Goal: Use online tool/utility: Utilize a website feature to perform a specific function

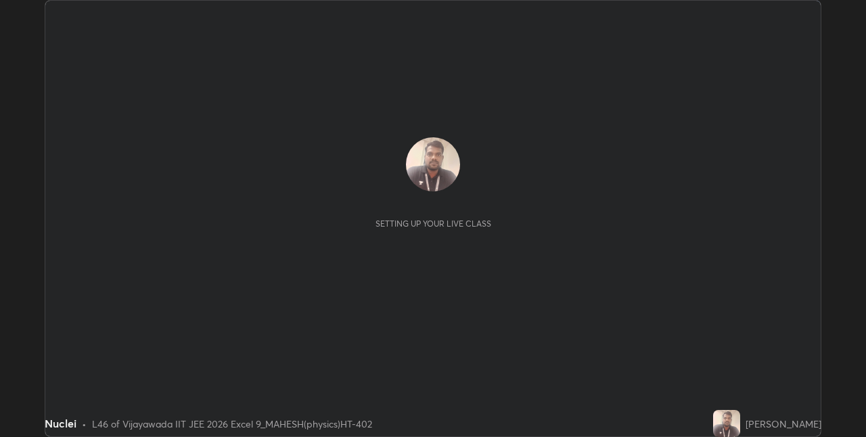
scroll to position [437, 866]
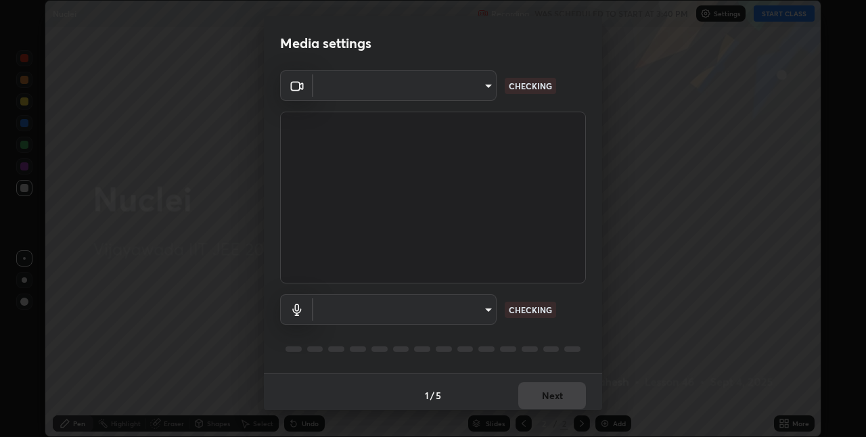
type input "580cdf1e43ac14fa12f0c2cca4424a0ce01e80e8fe0b5185679ab71dc8131535"
type input "default"
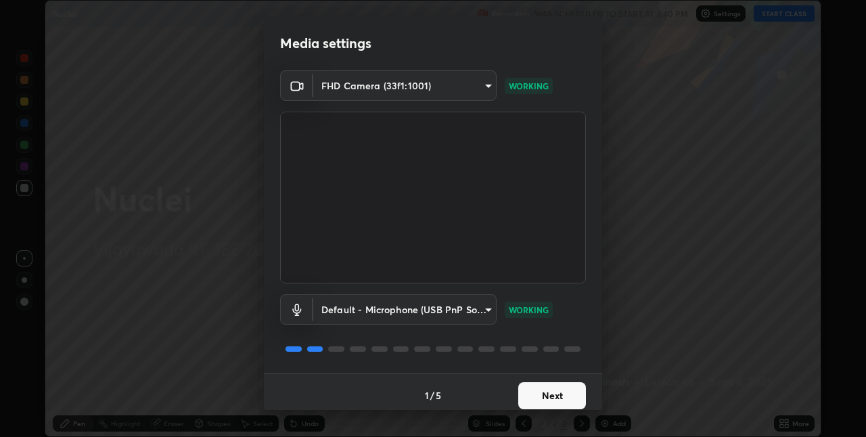
click at [755, 294] on div "Media settings FHD Camera (33f1:1001) 580cdf1e43ac14fa12f0c2cca4424a0ce01e80e8f…" at bounding box center [433, 218] width 866 height 437
click at [565, 397] on button "Next" at bounding box center [552, 395] width 68 height 27
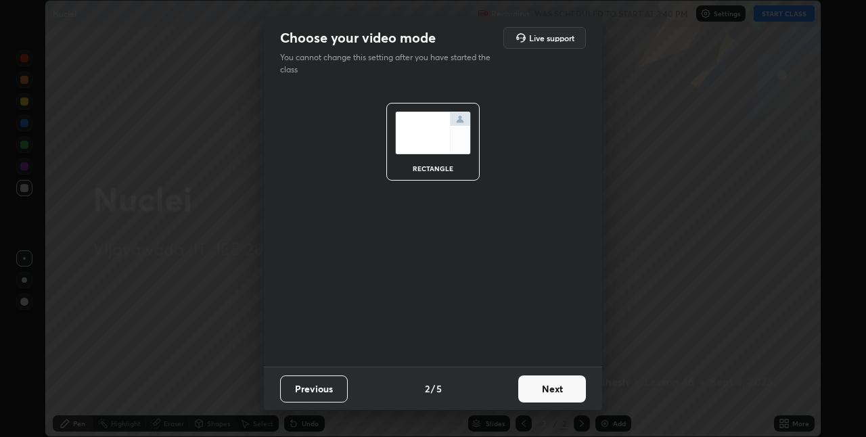
click at [561, 394] on button "Next" at bounding box center [552, 388] width 68 height 27
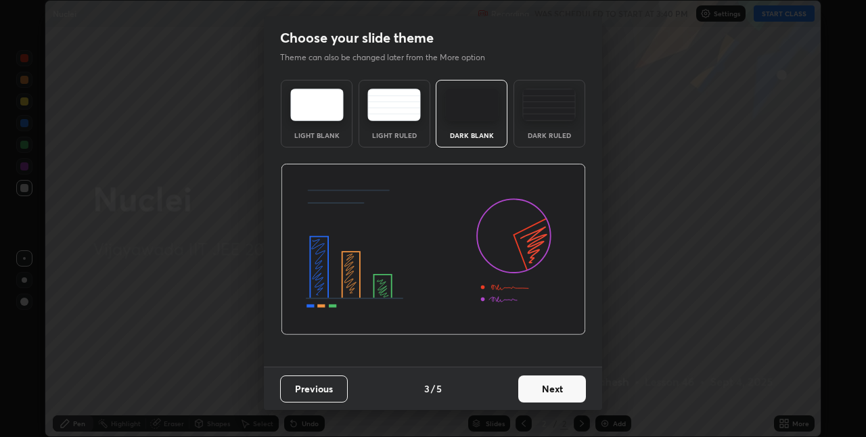
click at [556, 392] on button "Next" at bounding box center [552, 388] width 68 height 27
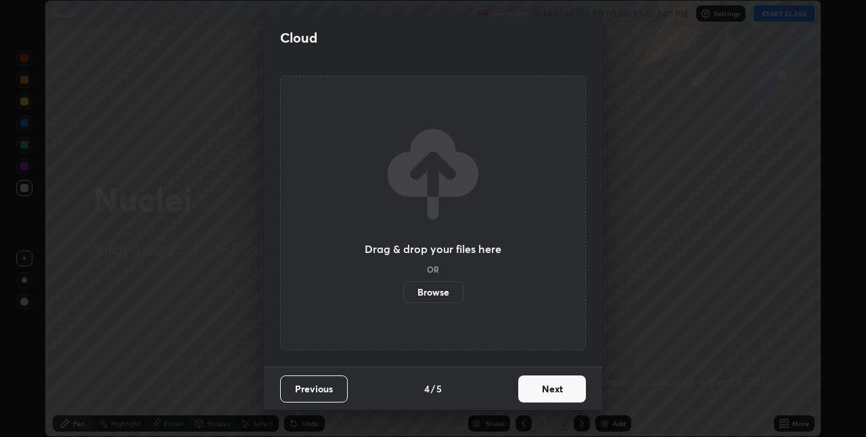
click at [550, 393] on button "Next" at bounding box center [552, 388] width 68 height 27
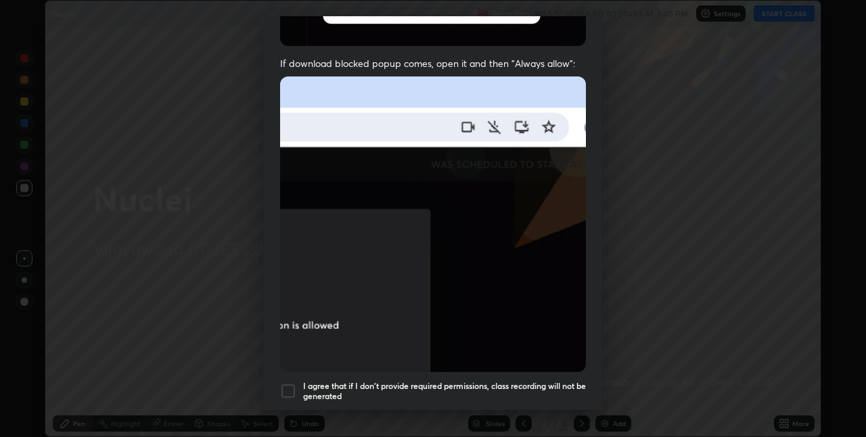
scroll to position [283, 0]
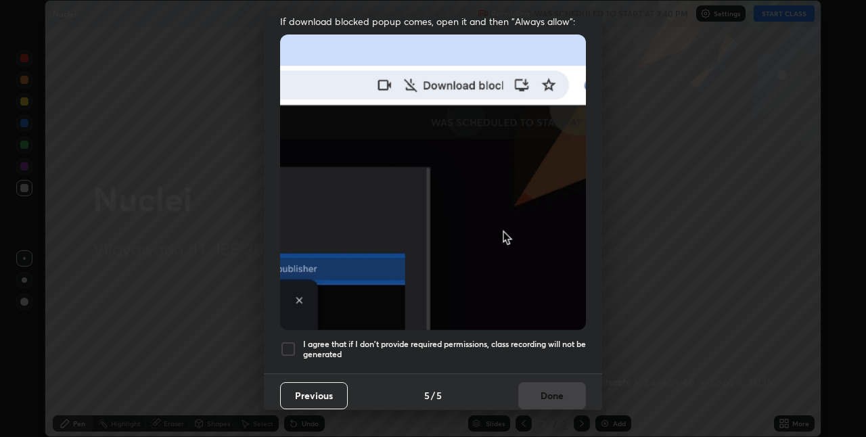
click at [287, 346] on div at bounding box center [288, 349] width 16 height 16
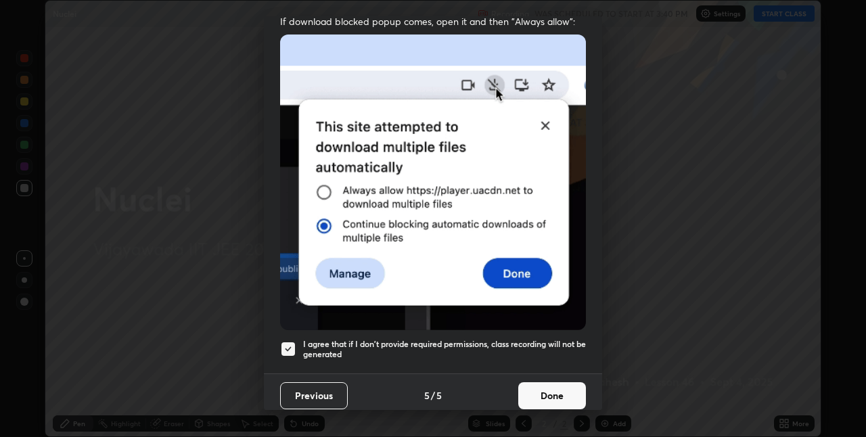
click at [553, 389] on button "Done" at bounding box center [552, 395] width 68 height 27
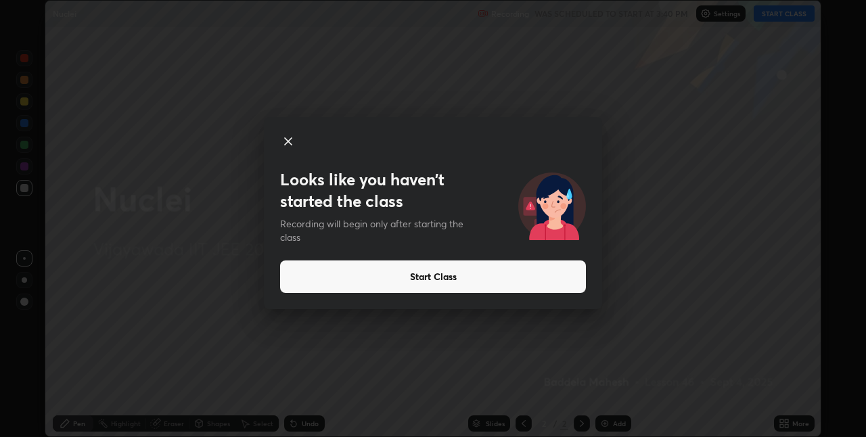
click at [559, 272] on button "Start Class" at bounding box center [433, 276] width 306 height 32
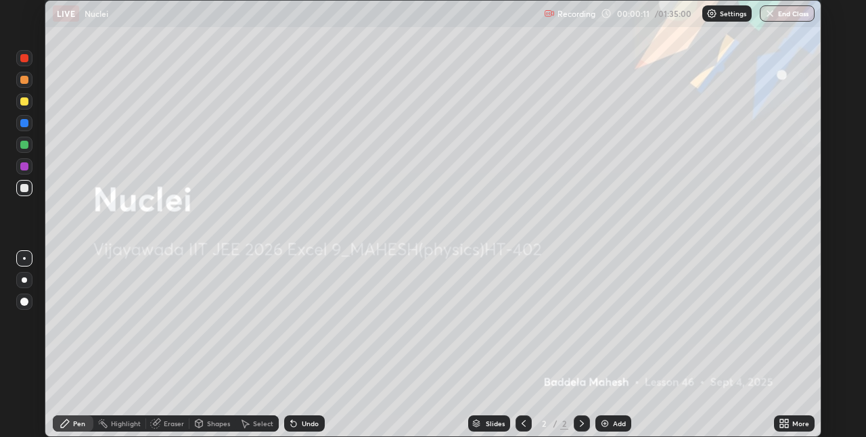
click at [792, 419] on div "More" at bounding box center [794, 423] width 41 height 16
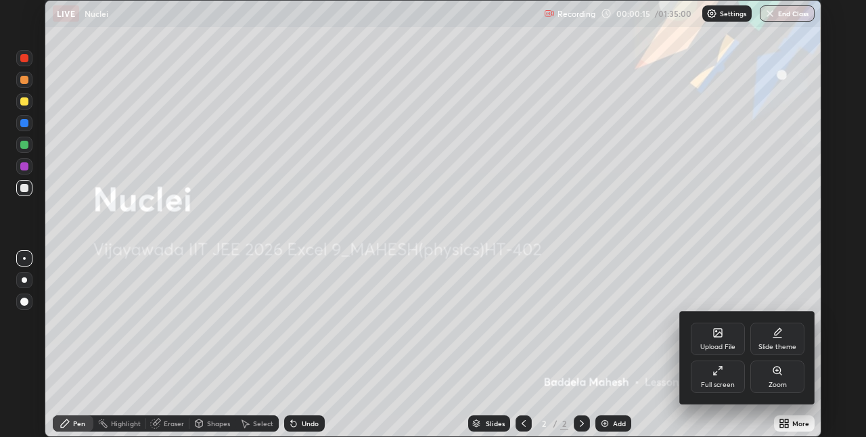
click at [761, 258] on div at bounding box center [433, 218] width 866 height 437
